Goal: Task Accomplishment & Management: Use online tool/utility

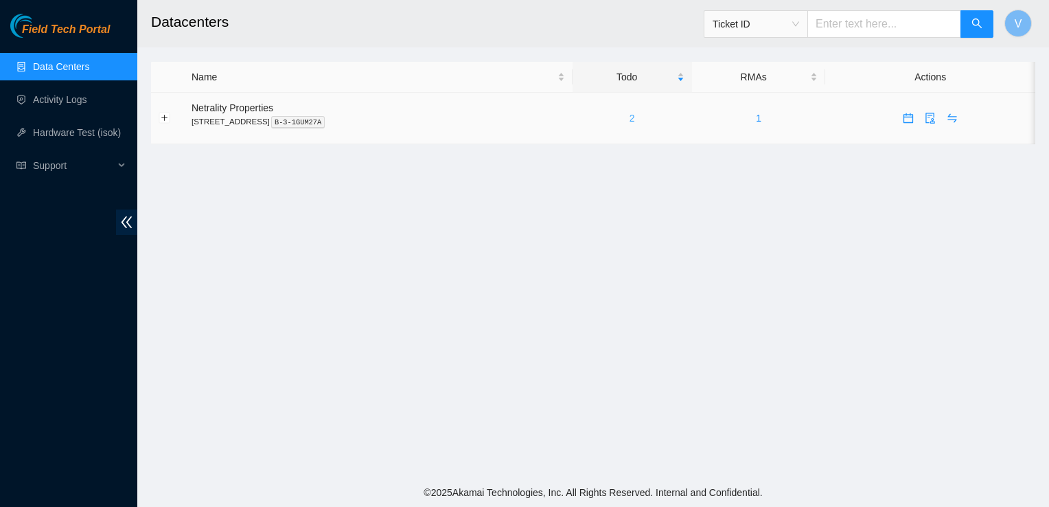
click at [635, 121] on link "2" at bounding box center [631, 118] width 5 height 11
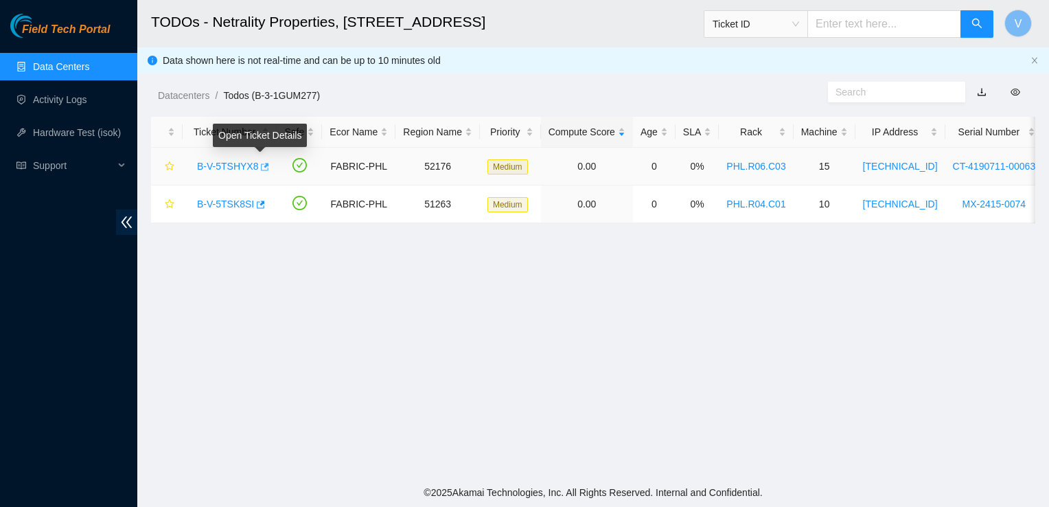
click at [264, 163] on icon "button" at bounding box center [264, 167] width 10 height 10
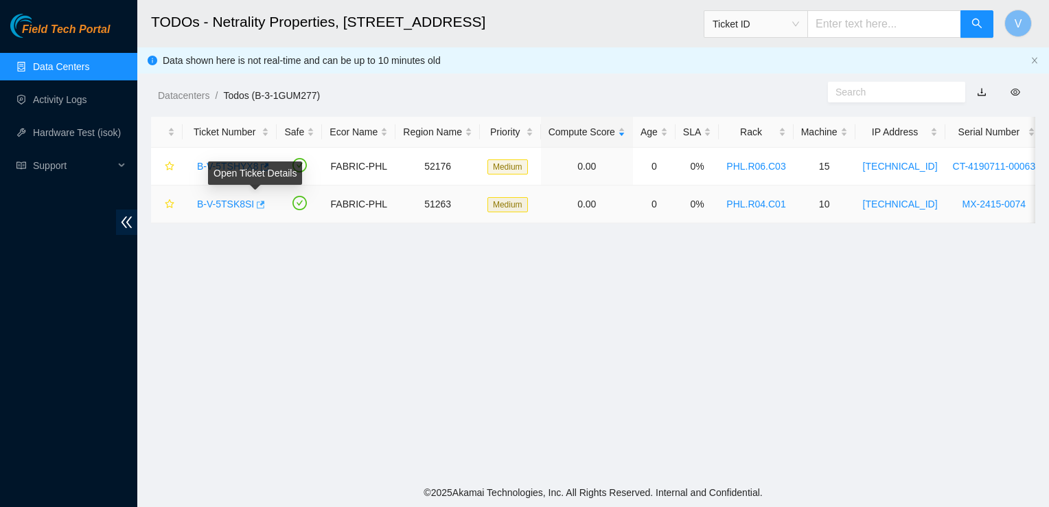
click at [255, 205] on icon "button" at bounding box center [260, 205] width 10 height 10
click at [329, 426] on main "TODOs - Netrality Properties, 401 N. Broad (Philadelphia) Ticket ID V Data show…" at bounding box center [593, 239] width 912 height 478
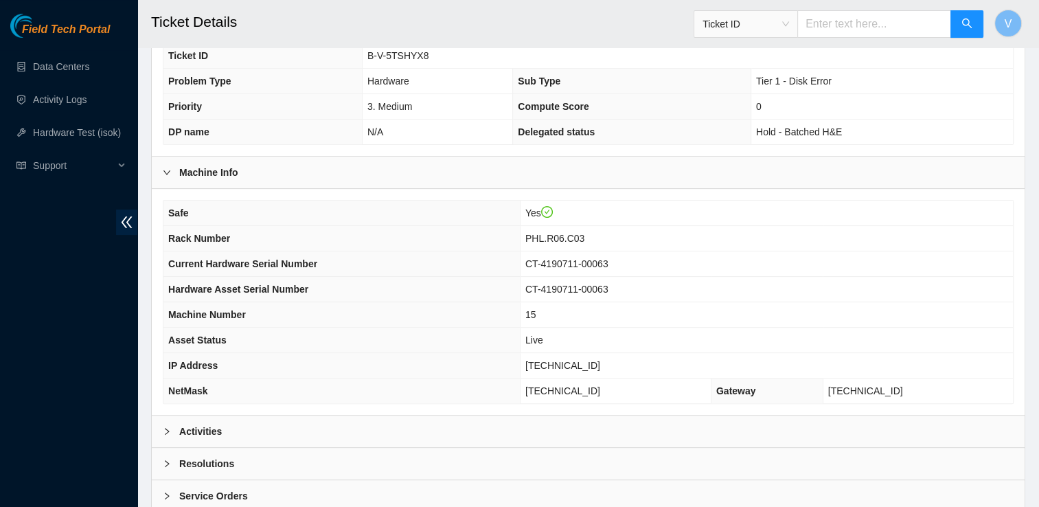
scroll to position [420, 0]
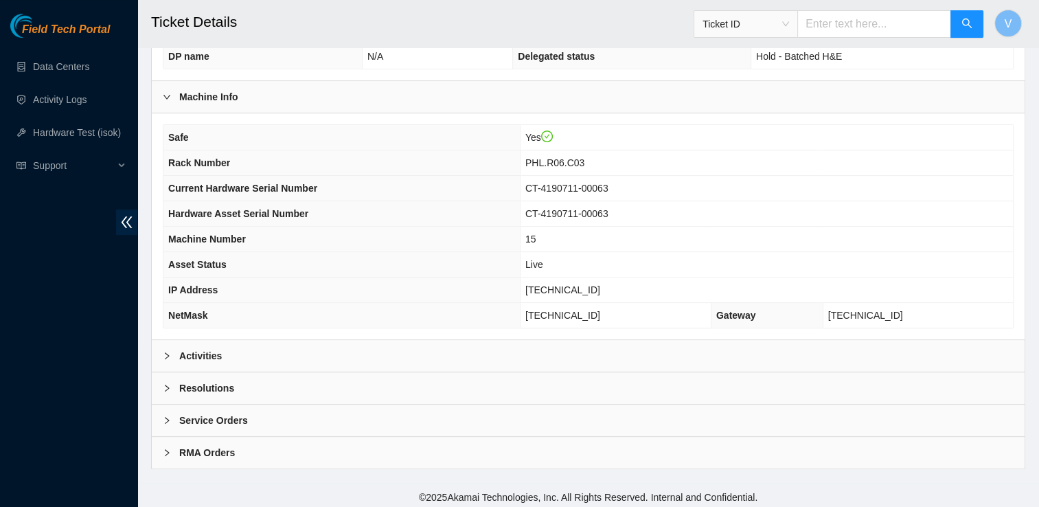
click at [264, 340] on div "Activities" at bounding box center [588, 356] width 872 height 32
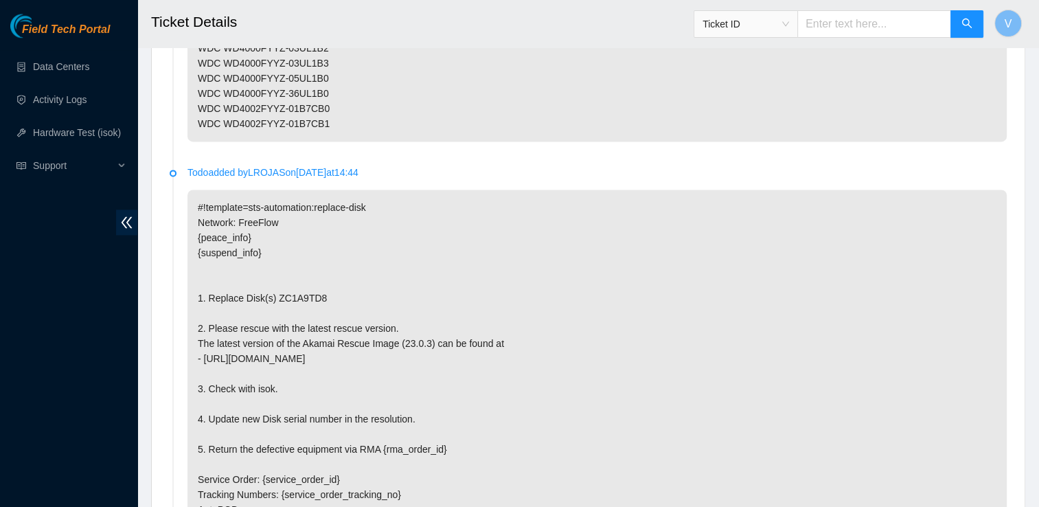
scroll to position [1909, 0]
click at [264, 335] on p "#!template=sts-automation:replace-disk Network: FreeFlow {peace_info} {suspend_…" at bounding box center [596, 412] width 819 height 443
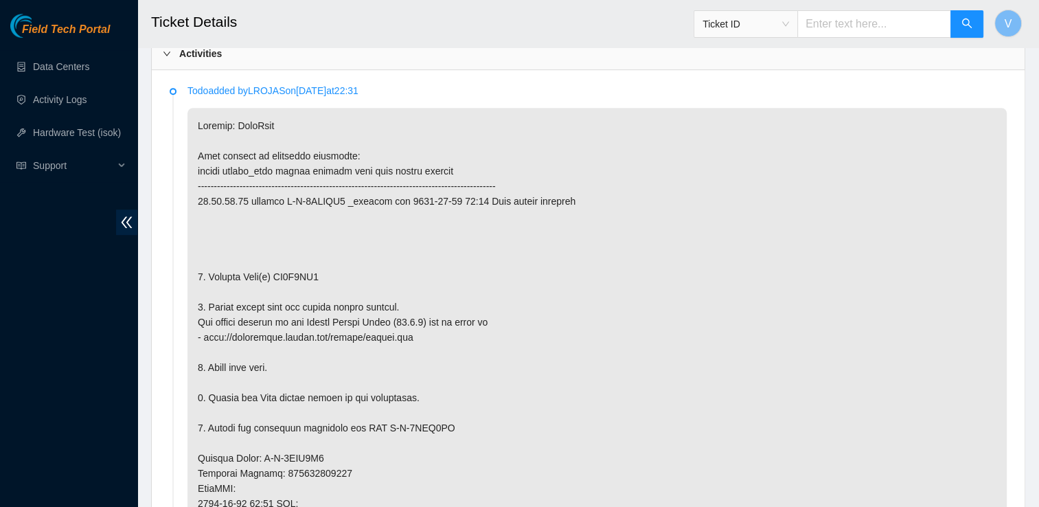
scroll to position [722, 0]
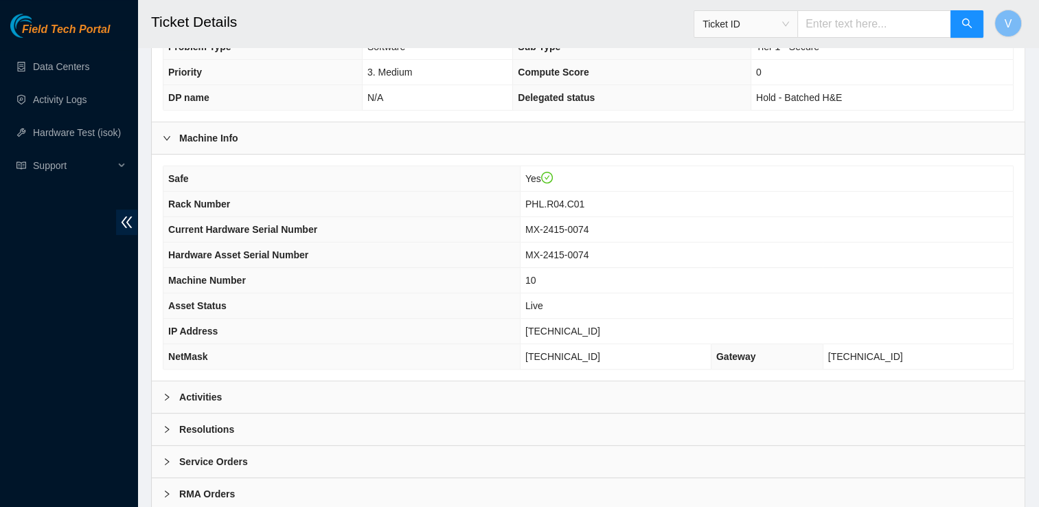
scroll to position [420, 0]
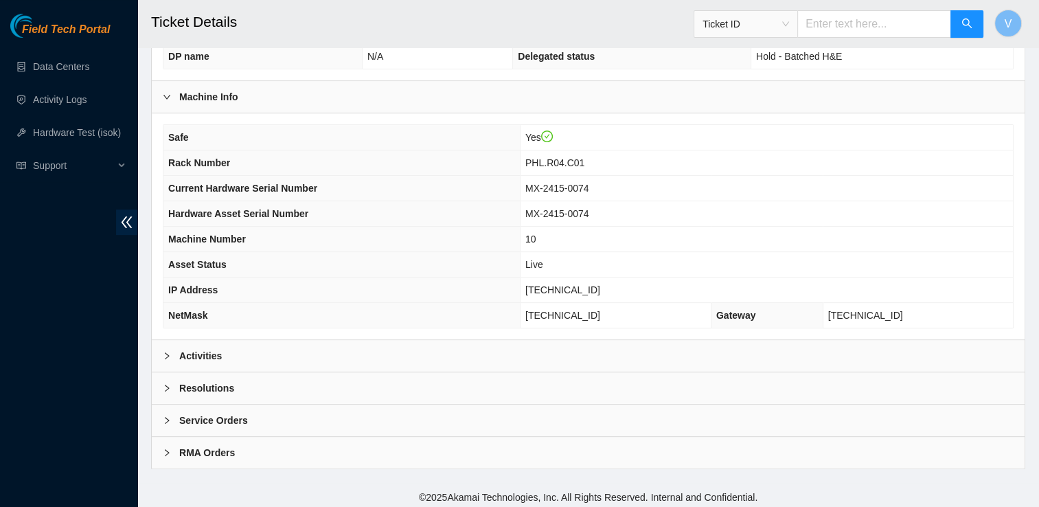
click at [319, 353] on div "Activities" at bounding box center [588, 356] width 872 height 32
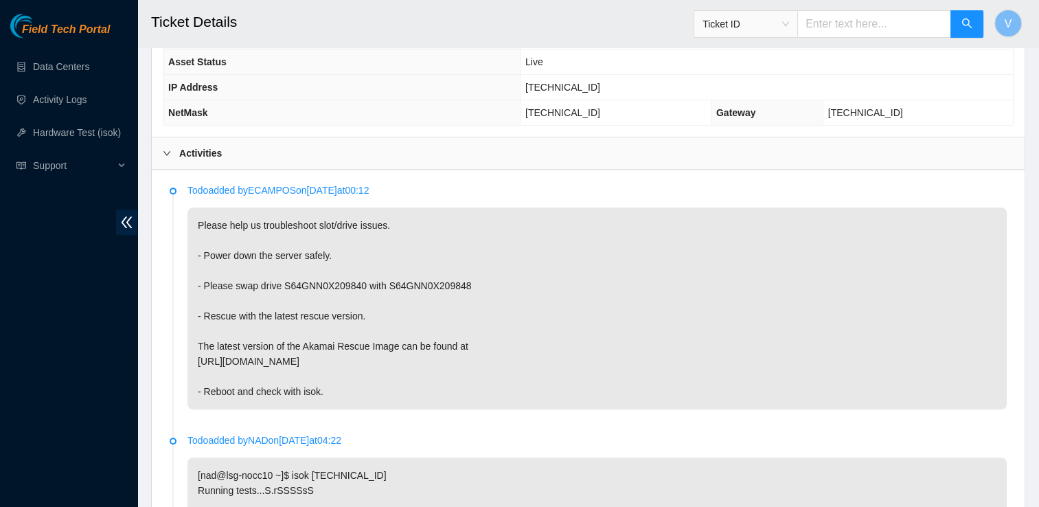
scroll to position [640, 0]
